Goal: Information Seeking & Learning: Learn about a topic

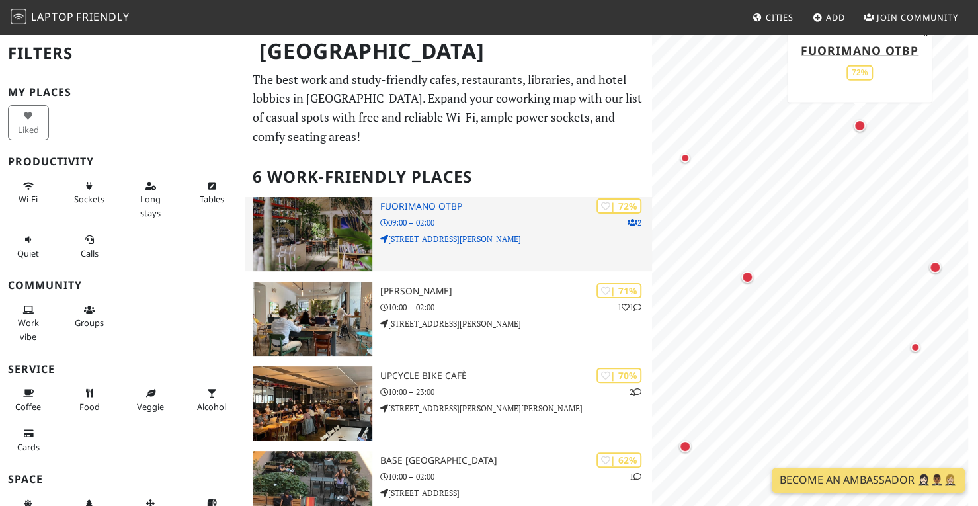
click at [462, 206] on h3 "Fuorimano OTBP" at bounding box center [516, 206] width 272 height 11
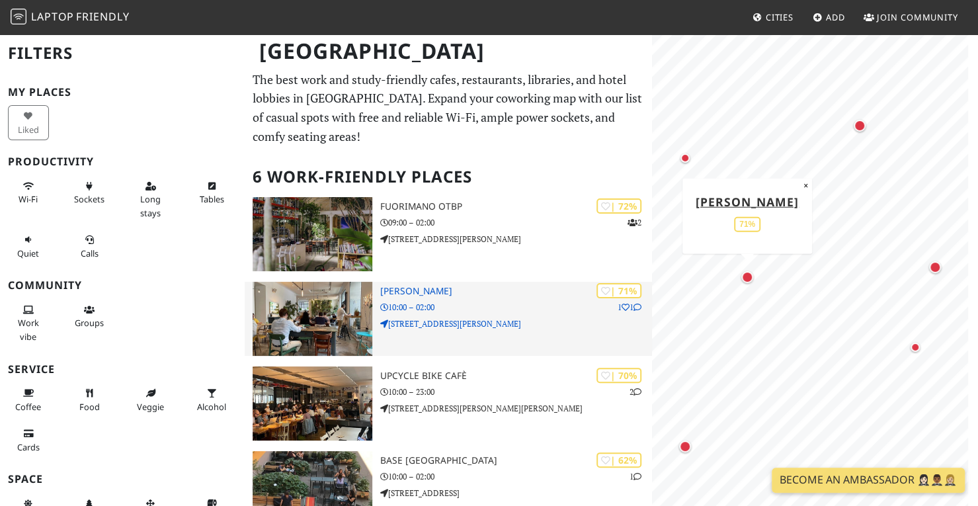
click at [627, 301] on p "1 1" at bounding box center [630, 307] width 24 height 13
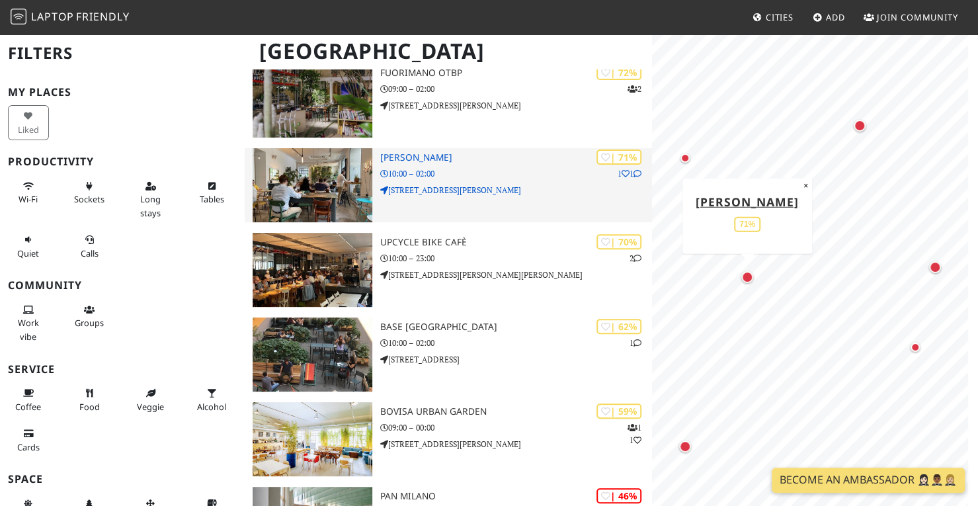
scroll to position [134, 0]
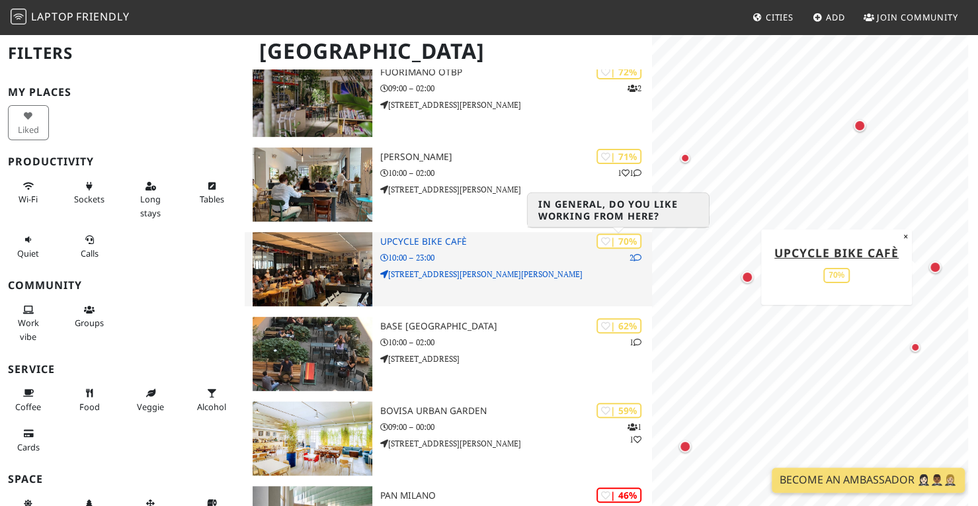
click at [620, 246] on div "| 70%" at bounding box center [618, 240] width 45 height 15
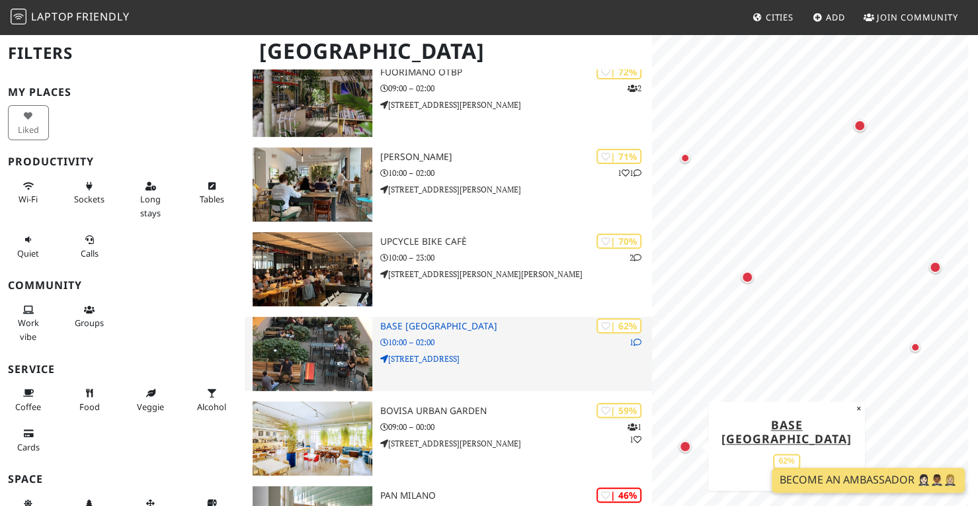
scroll to position [283, 0]
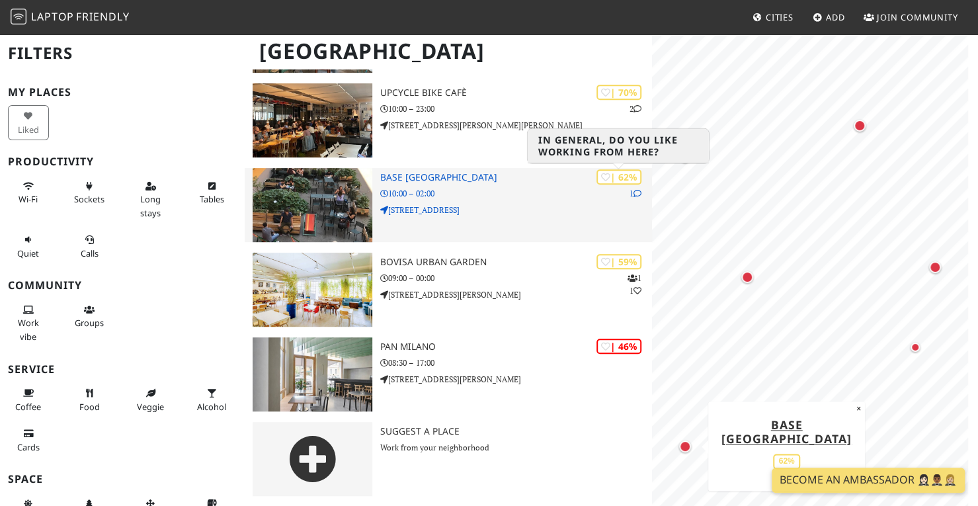
click at [620, 178] on div "| 62%" at bounding box center [618, 176] width 45 height 15
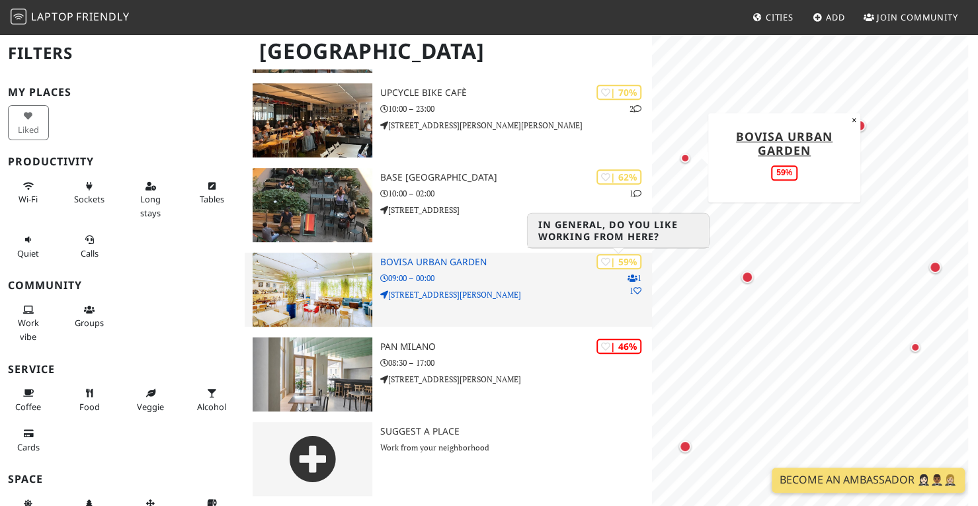
click at [618, 268] on div "| 59%" at bounding box center [618, 261] width 45 height 15
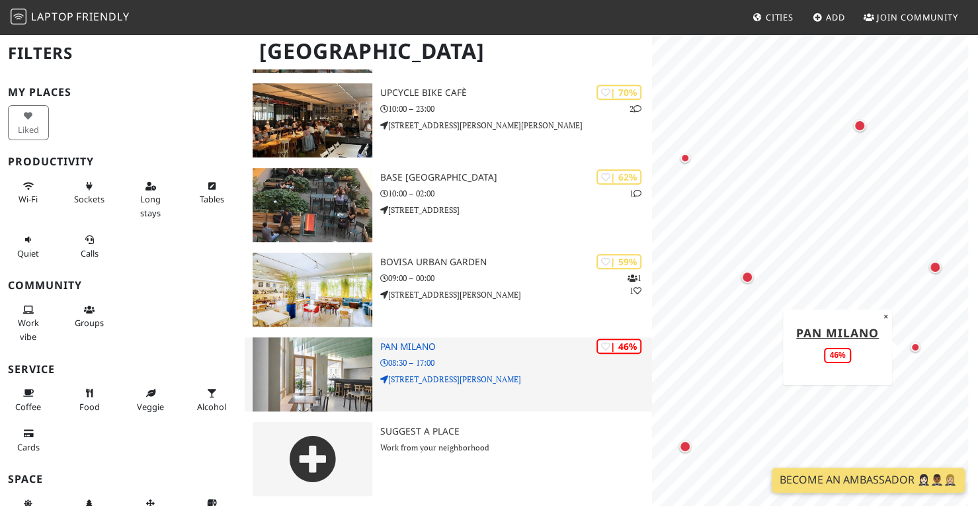
click at [559, 350] on h3 "Pan Milano" at bounding box center [516, 346] width 272 height 11
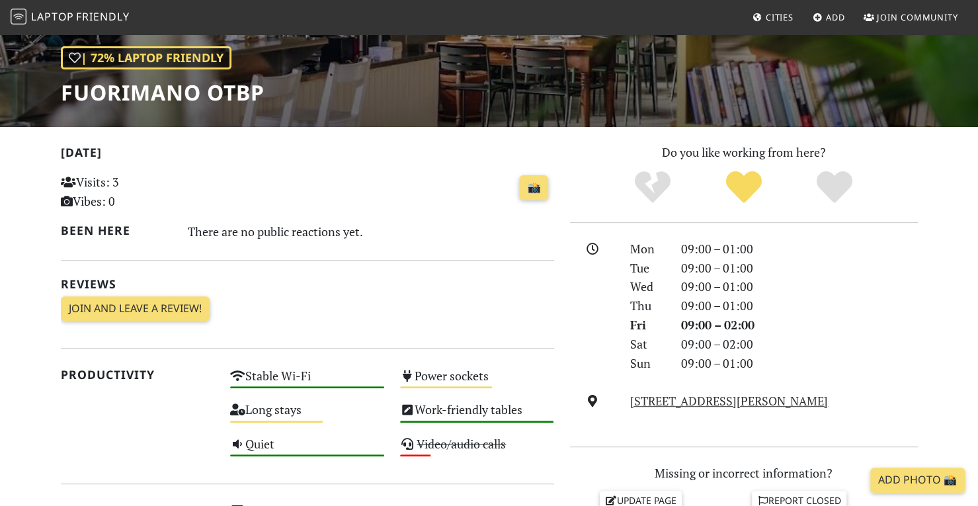
scroll to position [378, 0]
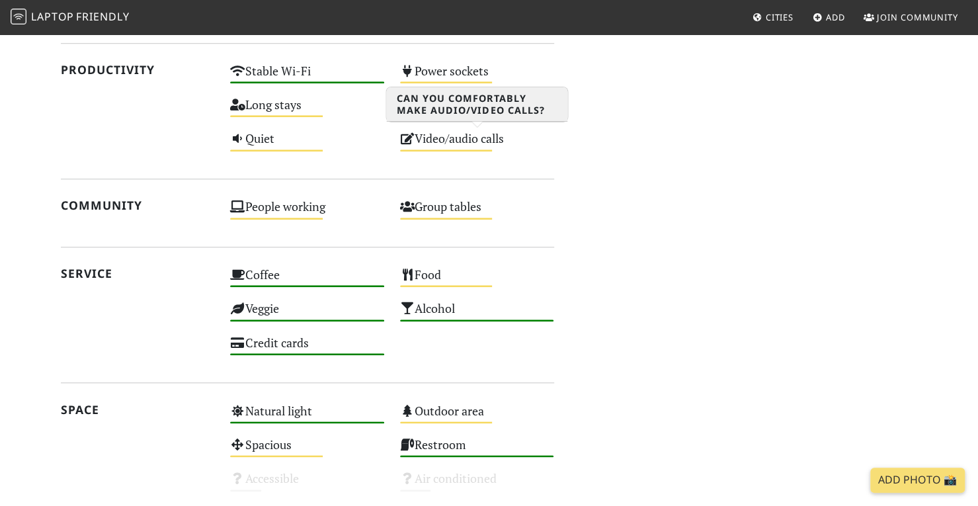
scroll to position [681, 0]
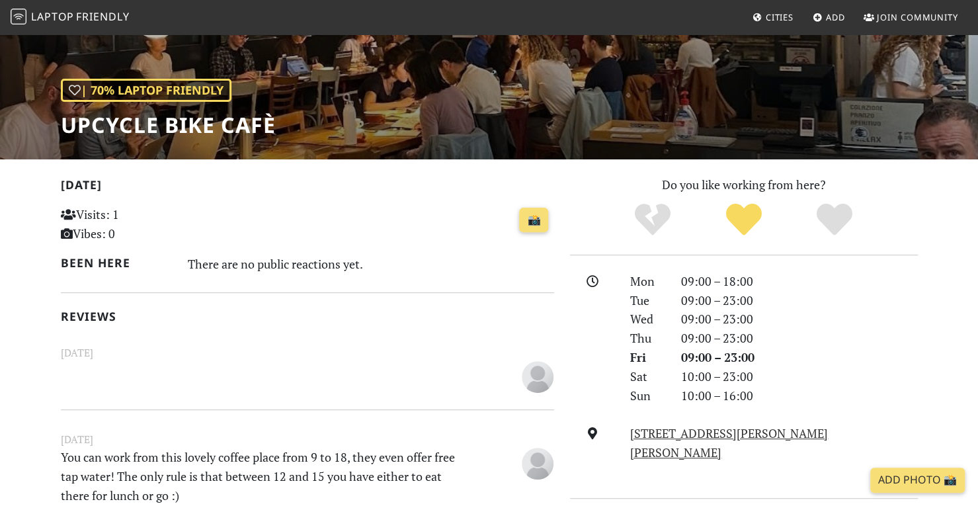
scroll to position [126, 0]
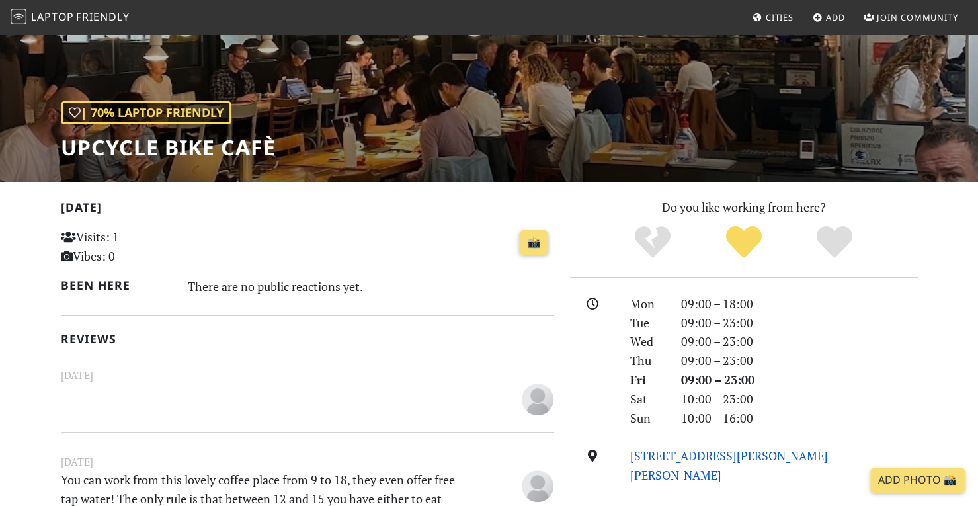
click at [702, 452] on link "Via Andrea Maria Ampère, 59, 20131, Milan" at bounding box center [729, 465] width 198 height 35
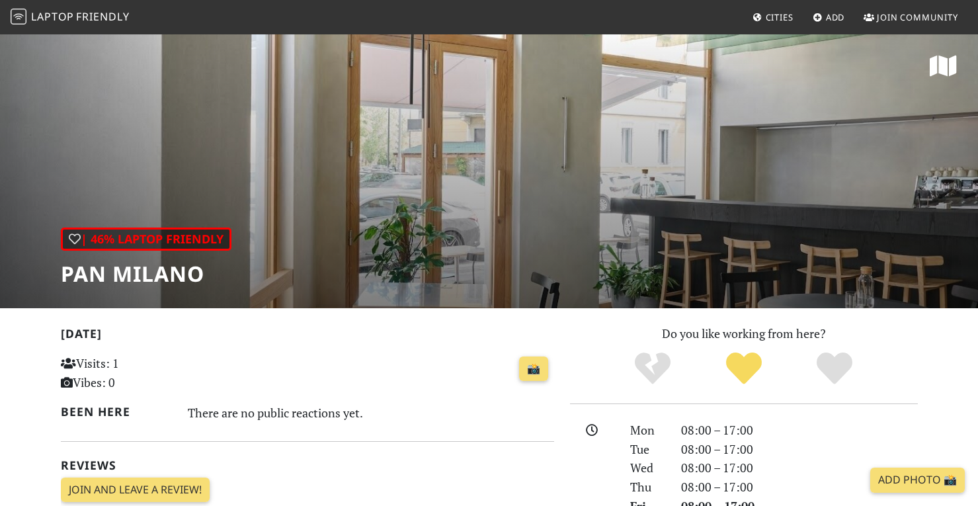
scroll to position [327, 0]
